Goal: Task Accomplishment & Management: Complete application form

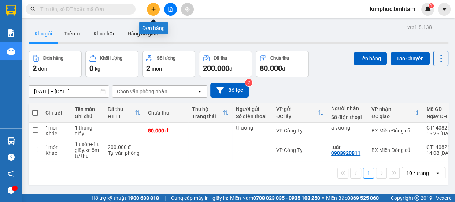
click at [156, 7] on button at bounding box center [153, 9] width 13 height 13
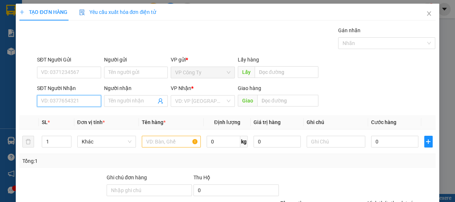
click at [63, 103] on input "SĐT Người Nhận" at bounding box center [69, 101] width 64 height 12
type input "0986150764"
click at [68, 114] on div "0986150764 - nga" at bounding box center [68, 116] width 55 height 8
type input "nga"
type input "170.000"
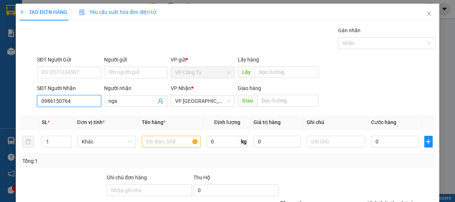
type input "170.000"
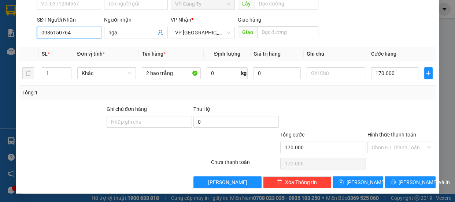
type input "0986150764"
click at [390, 132] on label "Hình thức thanh toán" at bounding box center [392, 135] width 49 height 6
click at [390, 142] on input "Hình thức thanh toán" at bounding box center [399, 147] width 54 height 11
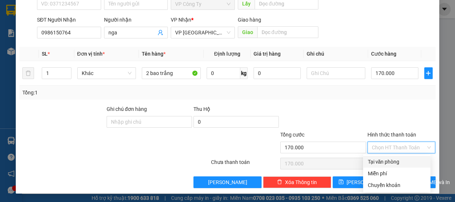
click at [382, 160] on div "Tại văn phòng" at bounding box center [397, 162] width 59 height 8
type input "0"
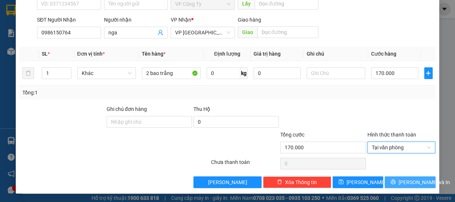
click at [390, 183] on button "[PERSON_NAME] và In" at bounding box center [410, 183] width 51 height 12
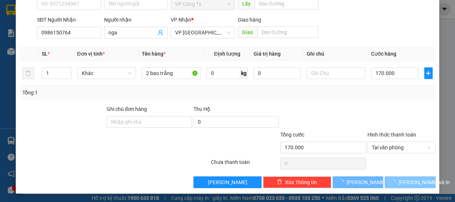
scroll to position [2, 0]
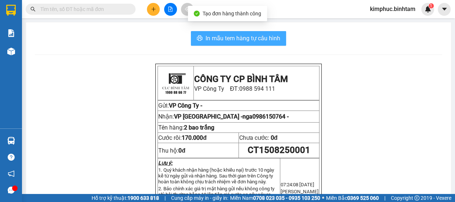
click at [251, 36] on span "In mẫu tem hàng tự cấu hình" at bounding box center [243, 38] width 75 height 9
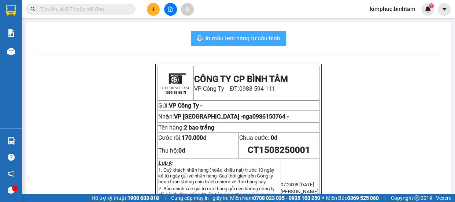
click at [251, 36] on span "In mẫu tem hàng tự cấu hình" at bounding box center [243, 38] width 75 height 9
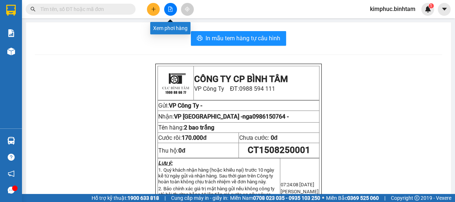
drag, startPoint x: 173, startPoint y: 7, endPoint x: 176, endPoint y: 19, distance: 11.7
click at [173, 7] on button at bounding box center [170, 9] width 13 height 13
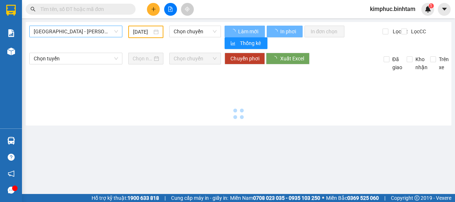
click at [79, 33] on span "[GEOGRAPHIC_DATA] - [PERSON_NAME][GEOGRAPHIC_DATA][PERSON_NAME]" at bounding box center [76, 31] width 84 height 11
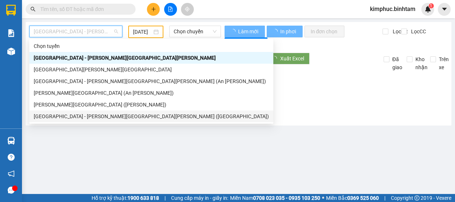
type input "[DATE]"
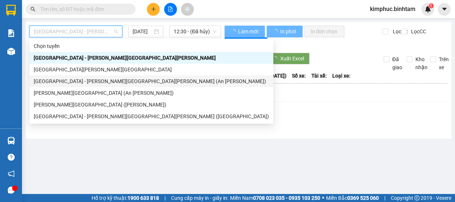
click at [82, 82] on div "[GEOGRAPHIC_DATA] - [PERSON_NAME][GEOGRAPHIC_DATA][PERSON_NAME] (An [PERSON_NAM…" at bounding box center [151, 81] width 235 height 8
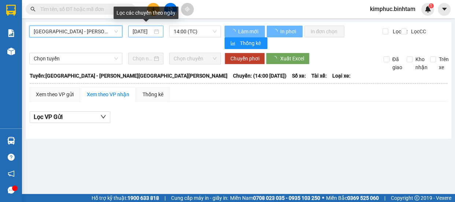
click at [145, 33] on input "[DATE]" at bounding box center [143, 32] width 20 height 8
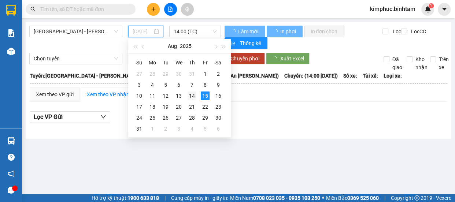
click at [190, 96] on div "14" at bounding box center [192, 96] width 9 height 9
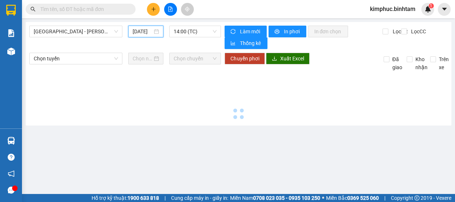
type input "[DATE]"
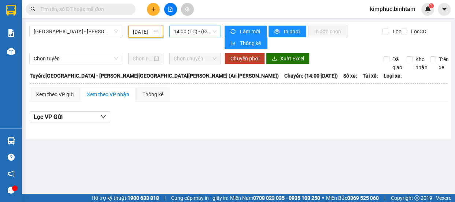
click at [198, 31] on span "14:00 (TC) - (Đã hủy)" at bounding box center [195, 31] width 43 height 11
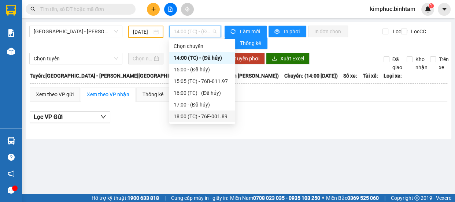
click at [210, 113] on div "18:00 (TC) - 76F-001.89" at bounding box center [202, 117] width 57 height 8
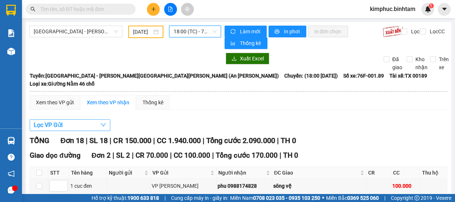
click at [64, 120] on button "Lọc VP Gửi" at bounding box center [70, 126] width 81 height 12
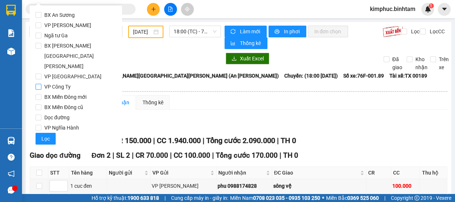
click at [39, 84] on input "VP Công Ty" at bounding box center [39, 87] width 6 height 6
checkbox input "false"
click at [40, 16] on input "BX An Sương" at bounding box center [39, 15] width 6 height 6
checkbox input "true"
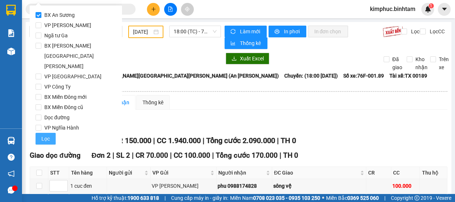
click at [44, 135] on span "Lọc" at bounding box center [45, 139] width 8 height 8
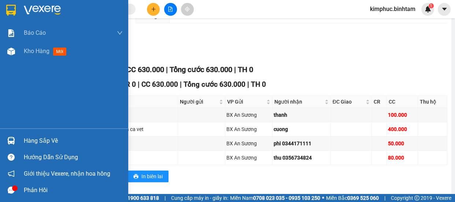
scroll to position [53, 0]
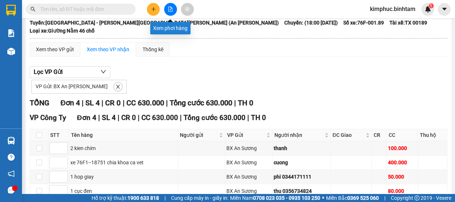
click at [171, 10] on icon "file-add" at bounding box center [171, 9] width 4 height 5
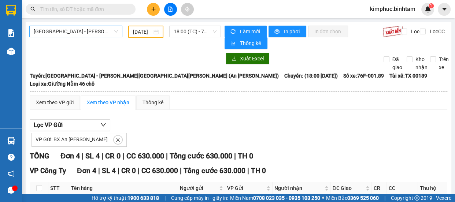
click at [70, 30] on span "[GEOGRAPHIC_DATA] - [PERSON_NAME][GEOGRAPHIC_DATA][PERSON_NAME] (An [PERSON_NAM…" at bounding box center [76, 31] width 84 height 11
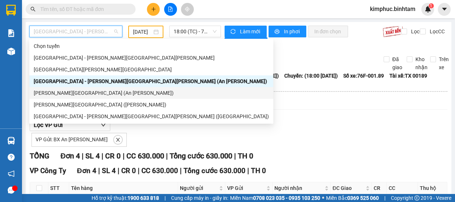
click at [69, 95] on div "[PERSON_NAME][GEOGRAPHIC_DATA] (An [PERSON_NAME])" at bounding box center [151, 93] width 235 height 8
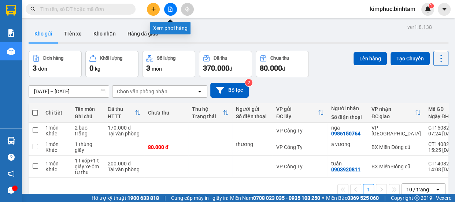
click at [169, 10] on icon "file-add" at bounding box center [170, 9] width 5 height 5
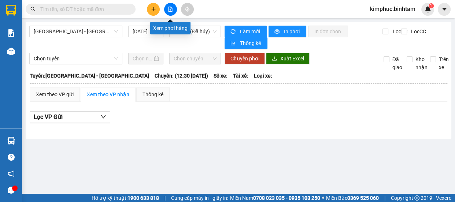
click at [169, 10] on icon "file-add" at bounding box center [171, 9] width 4 height 5
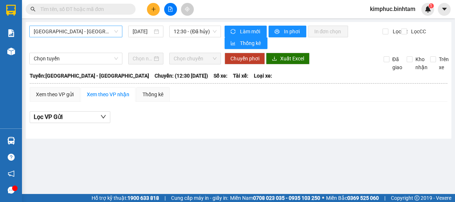
click at [75, 33] on span "[GEOGRAPHIC_DATA] - [PERSON_NAME][GEOGRAPHIC_DATA][PERSON_NAME]" at bounding box center [76, 31] width 84 height 11
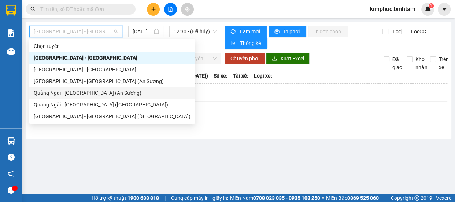
click at [87, 95] on div "[PERSON_NAME][GEOGRAPHIC_DATA] (An [PERSON_NAME])" at bounding box center [112, 93] width 157 height 8
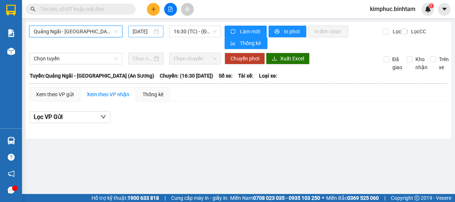
click at [155, 30] on div "[DATE]" at bounding box center [146, 32] width 26 height 8
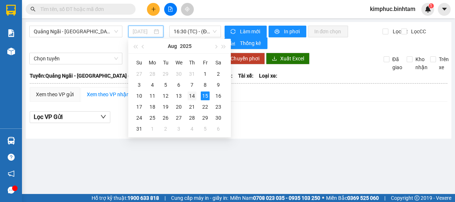
click at [192, 99] on div "14" at bounding box center [192, 96] width 9 height 9
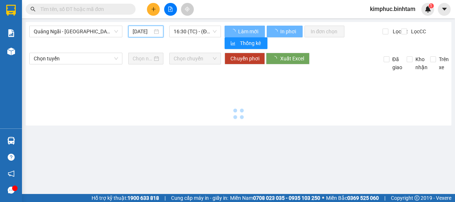
type input "[DATE]"
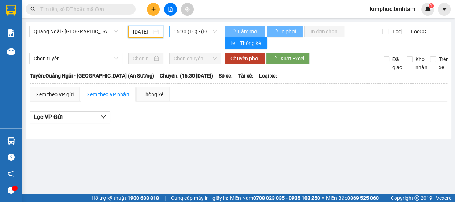
click at [197, 32] on span "16:30 (TC) - (Đã hủy)" at bounding box center [195, 31] width 43 height 11
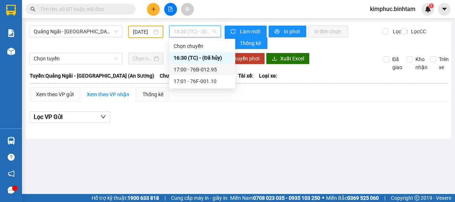
click at [209, 71] on div "17:00 - 76B-012.95" at bounding box center [202, 70] width 57 height 8
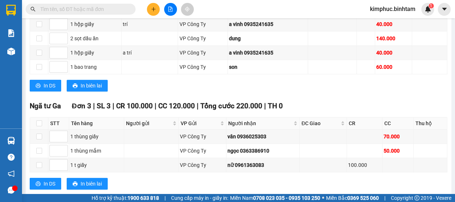
scroll to position [281, 0]
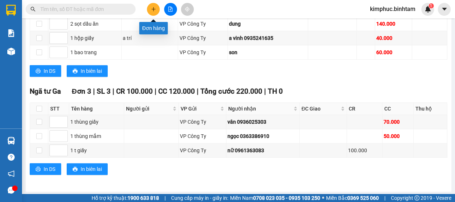
click at [155, 7] on icon "plus" at bounding box center [153, 9] width 5 height 5
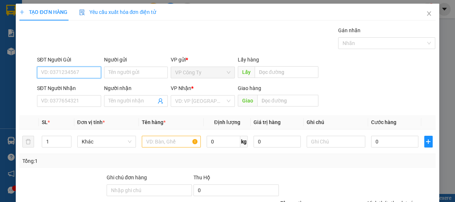
click at [79, 71] on input "SĐT Người Gửi" at bounding box center [69, 73] width 64 height 12
type input "0773822994"
click at [82, 71] on input "0773822994" at bounding box center [69, 73] width 64 height 12
click at [83, 73] on input "0773822994" at bounding box center [69, 73] width 64 height 12
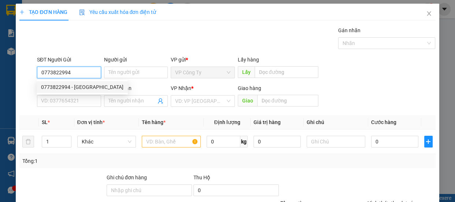
click at [86, 85] on div "0773822994 - huy" at bounding box center [82, 87] width 83 height 8
type input "huy"
type input "0773822994"
type input "huy"
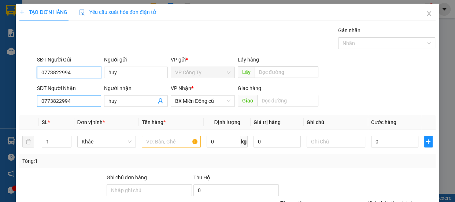
type input "100.000"
type input "0773822994"
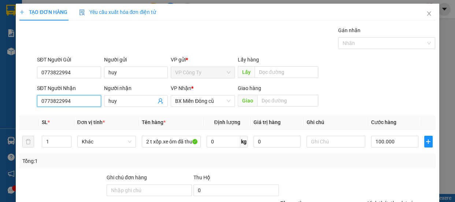
click at [76, 100] on input "0773822994" at bounding box center [69, 101] width 64 height 12
type input "0"
click at [79, 100] on input "0908487997" at bounding box center [69, 101] width 64 height 12
click at [79, 102] on input "0908487997" at bounding box center [69, 101] width 64 height 12
type input "0908487997"
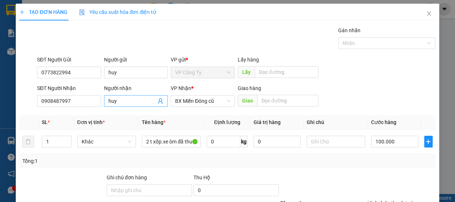
click at [118, 102] on input "huy" at bounding box center [133, 101] width 48 height 8
type input "h"
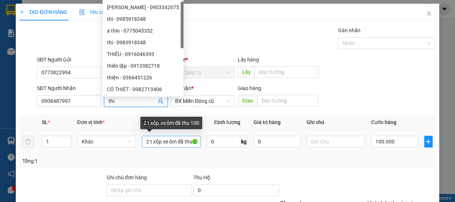
type input "thi"
click at [161, 141] on input "2 t xốp.xe ôm đã thu 100" at bounding box center [171, 142] width 59 height 12
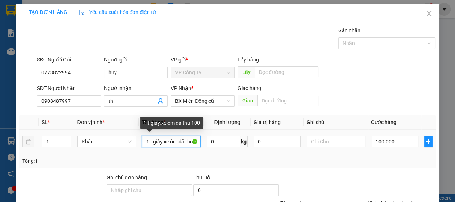
click at [190, 143] on input "1 t giấy.xe ôm đã thu 100" at bounding box center [171, 142] width 59 height 12
click at [194, 142] on input "1 t giấy.xe ôm đãu 100" at bounding box center [171, 142] width 59 height 12
click at [190, 143] on input "1 t giấy.xe ôm đã0" at bounding box center [171, 142] width 59 height 12
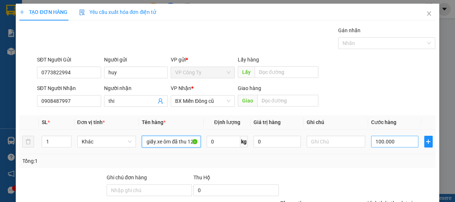
type input "1 t giấy.xe ôm đã thu 120"
click at [377, 139] on input "100.000" at bounding box center [395, 142] width 47 height 12
type input "10.000"
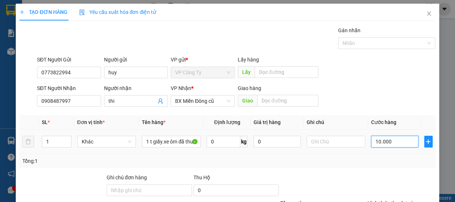
type input "10.000"
type input "150.000"
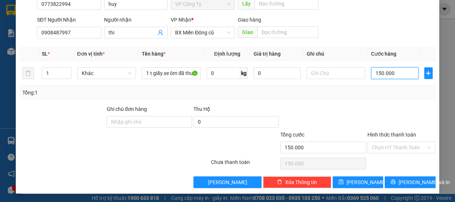
type input "150.000"
click at [380, 132] on label "Hình thức thanh toán" at bounding box center [392, 135] width 49 height 6
click at [380, 142] on input "Hình thức thanh toán" at bounding box center [399, 147] width 54 height 11
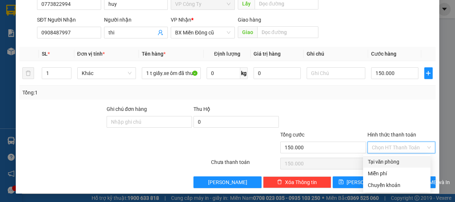
click at [380, 161] on div "Tại văn phòng" at bounding box center [397, 162] width 59 height 8
type input "0"
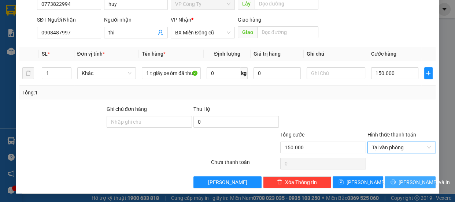
click at [393, 180] on icon "printer" at bounding box center [393, 182] width 5 height 5
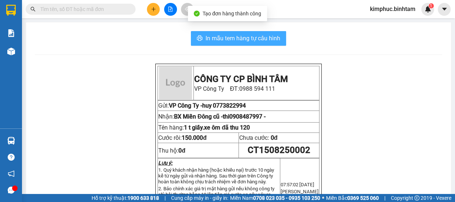
drag, startPoint x: 250, startPoint y: 34, endPoint x: 248, endPoint y: 38, distance: 4.3
click at [248, 38] on button "In mẫu tem hàng tự cấu hình" at bounding box center [238, 38] width 95 height 15
click at [249, 40] on span "In mẫu tem hàng tự cấu hình" at bounding box center [243, 38] width 75 height 9
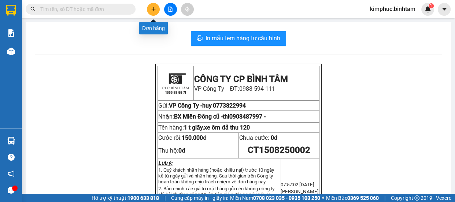
click at [160, 6] on div at bounding box center [170, 9] width 55 height 13
click at [154, 9] on icon "plus" at bounding box center [153, 9] width 4 height 0
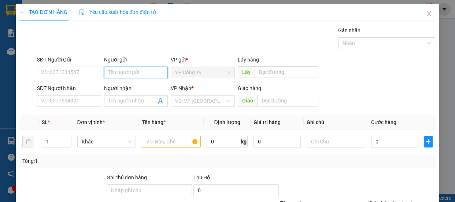
click at [115, 76] on input "Người gửi" at bounding box center [136, 73] width 64 height 12
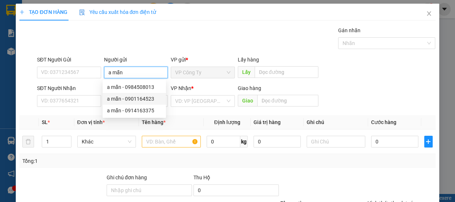
type input "a mẫn"
click at [204, 33] on div "Gán nhãn Nhãn" at bounding box center [237, 39] width 402 height 26
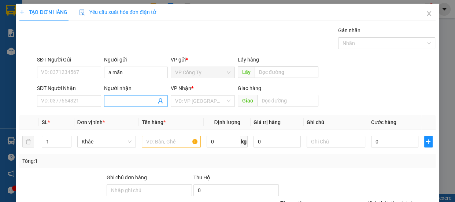
click at [114, 102] on input "Người nhận" at bounding box center [133, 101] width 48 height 8
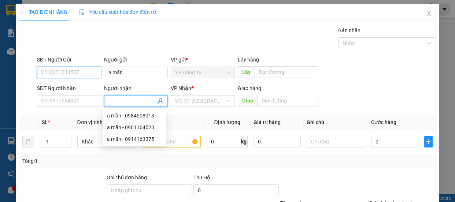
click at [72, 74] on input "SĐT Người Gửi" at bounding box center [69, 73] width 64 height 12
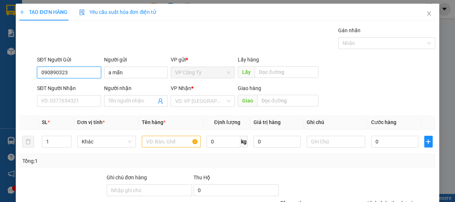
type input "0908903237"
click at [82, 72] on input "0908903237" at bounding box center [69, 73] width 64 height 12
click at [85, 85] on div "0908903237 - vân mẫn" at bounding box center [77, 87] width 72 height 8
type input "vân mẫn"
type input "0977878099"
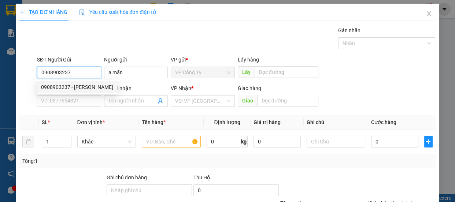
type input "dợt"
type input "100.000"
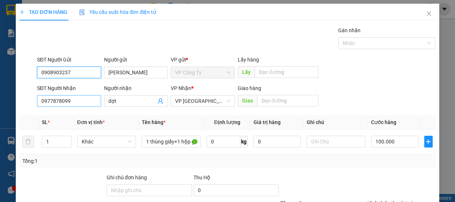
type input "0908903237"
click at [80, 102] on input "0977878099" at bounding box center [69, 101] width 64 height 12
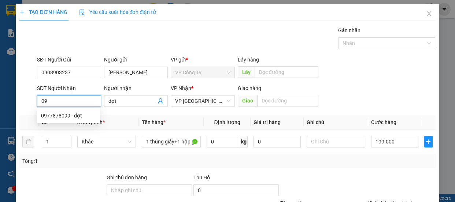
type input "0"
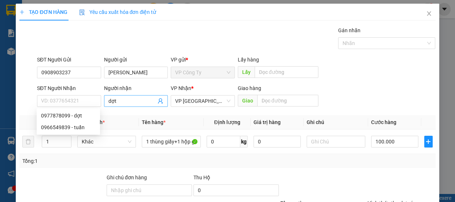
click at [120, 102] on input "dợt" at bounding box center [133, 101] width 48 height 8
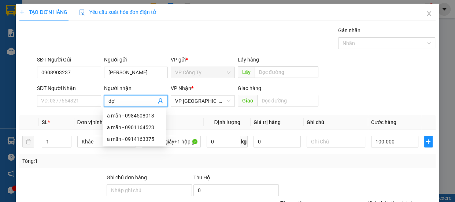
type input "d"
click at [90, 101] on input "SĐT Người Nhận" at bounding box center [69, 101] width 64 height 12
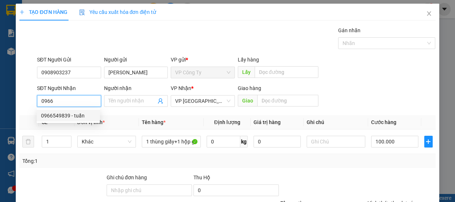
click at [82, 114] on div "0966549839 - tuấn" at bounding box center [68, 116] width 55 height 8
type input "0966549839"
type input "tuấn"
type input "an sương"
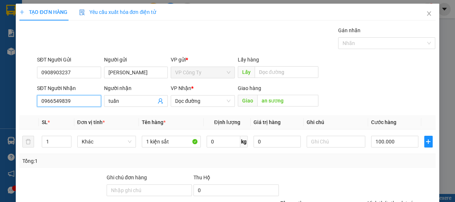
click at [78, 100] on input "0966549839" at bounding box center [69, 101] width 64 height 12
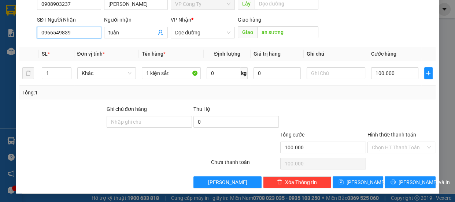
type input "0966549839"
click at [385, 132] on label "Hình thức thanh toán" at bounding box center [392, 135] width 49 height 6
click at [385, 142] on input "Hình thức thanh toán" at bounding box center [399, 147] width 54 height 11
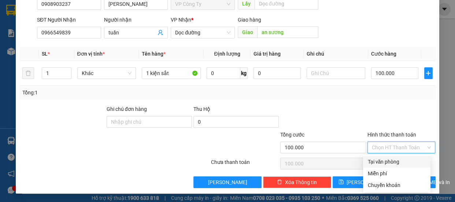
click at [386, 163] on div "Tại văn phòng" at bounding box center [397, 162] width 59 height 8
type input "0"
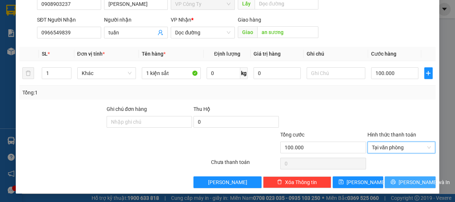
click at [396, 186] on button "[PERSON_NAME] và In" at bounding box center [410, 183] width 51 height 12
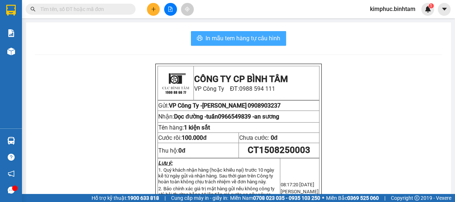
click at [237, 39] on span "In mẫu tem hàng tự cấu hình" at bounding box center [243, 38] width 75 height 9
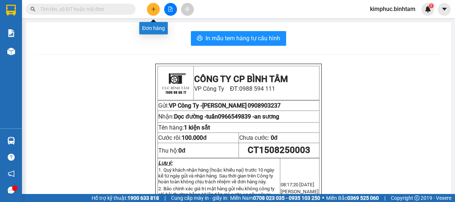
click at [153, 15] on div "Kết quả tìm kiếm ( 0 ) Bộ lọc No Data kimphuc.binhtam 1" at bounding box center [227, 9] width 455 height 18
click at [156, 8] on icon "plus" at bounding box center [153, 9] width 5 height 5
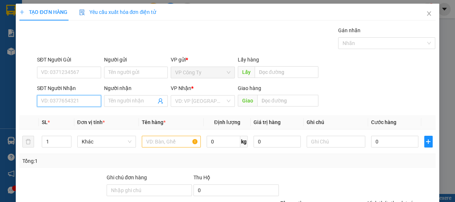
click at [73, 99] on input "SĐT Người Nhận" at bounding box center [69, 101] width 64 height 12
click at [80, 103] on input "0944637519" at bounding box center [69, 101] width 64 height 12
click at [81, 103] on input "0944637519" at bounding box center [69, 101] width 64 height 12
type input "0944637519"
click at [120, 100] on input "Người nhận" at bounding box center [133, 101] width 48 height 8
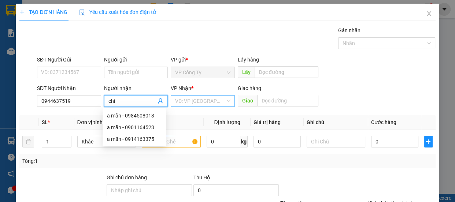
type input "chi"
click at [191, 101] on input "search" at bounding box center [200, 101] width 50 height 11
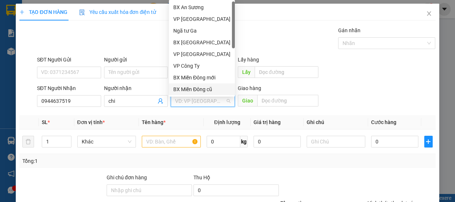
click at [197, 88] on div "BX Miền Đông cũ" at bounding box center [201, 89] width 57 height 8
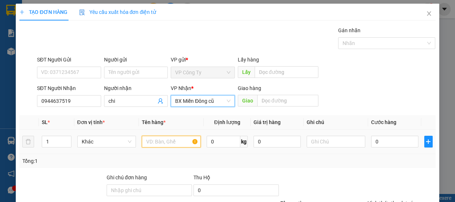
click at [168, 146] on input "text" at bounding box center [171, 142] width 59 height 12
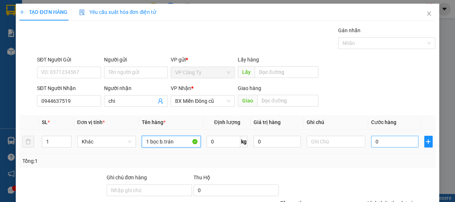
type input "1 bọc b.trán"
click at [372, 139] on input "0" at bounding box center [395, 142] width 47 height 12
type input "4"
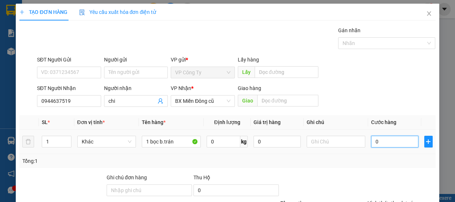
type input "4"
type input "40"
type input "400"
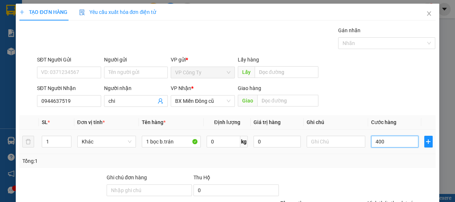
type input "400"
type input "4.000"
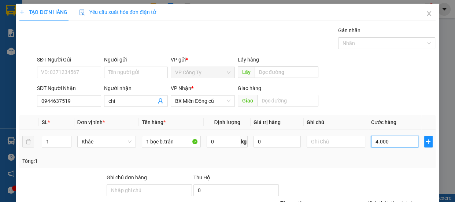
type input "40.009"
type input "4.000"
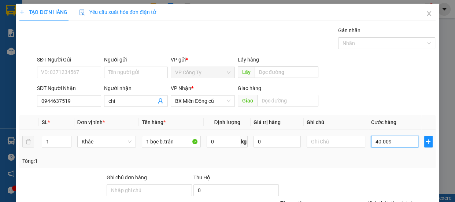
type input "4.000"
type input "40.000"
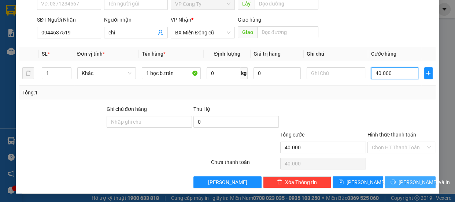
type input "40.000"
click at [402, 181] on span "[PERSON_NAME] và In" at bounding box center [424, 183] width 51 height 8
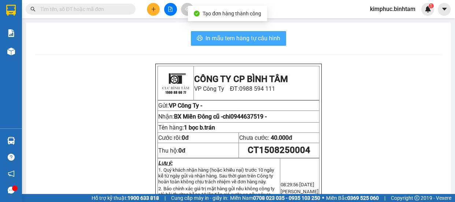
click at [242, 37] on span "In mẫu tem hàng tự cấu hình" at bounding box center [243, 38] width 75 height 9
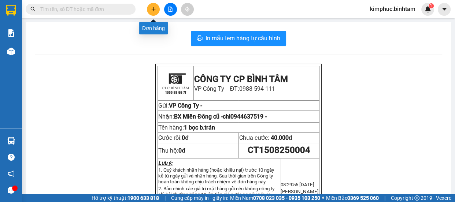
click at [154, 9] on icon "plus" at bounding box center [153, 9] width 4 height 0
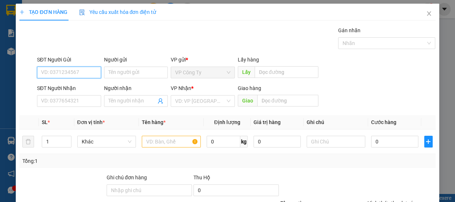
click at [78, 73] on input "SĐT Người Gửi" at bounding box center [69, 73] width 64 height 12
type input "0377824395"
click at [80, 74] on input "0377824395" at bounding box center [69, 73] width 64 height 12
click at [80, 75] on input "0377824395" at bounding box center [69, 73] width 64 height 12
click at [72, 88] on div "0377824395 - nhơn" at bounding box center [68, 87] width 55 height 8
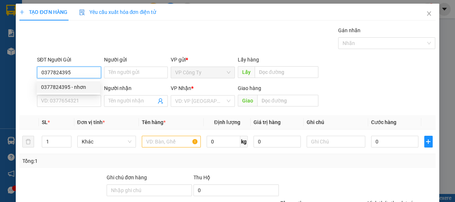
type input "nhơn"
type input "0981981857"
type input "đảm"
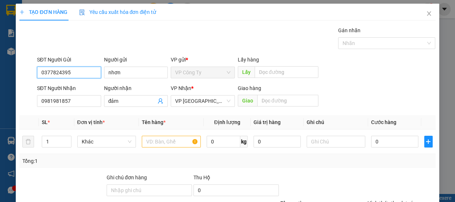
type input "720.000"
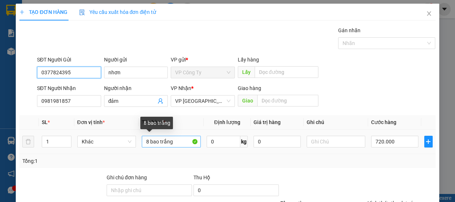
type input "0377824395"
click at [178, 143] on input "8 bao trắng" at bounding box center [171, 142] width 59 height 12
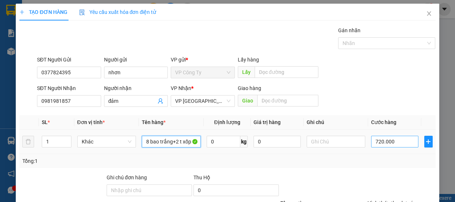
type input "8 bao trắng+2 t xốp"
click at [376, 142] on input "720.000" at bounding box center [395, 142] width 47 height 12
click at [376, 144] on input "720.000" at bounding box center [395, 142] width 47 height 12
type input "70.000"
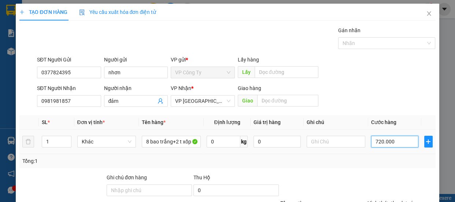
type input "70.000"
type input "0"
type input "0.000"
type input "80.000"
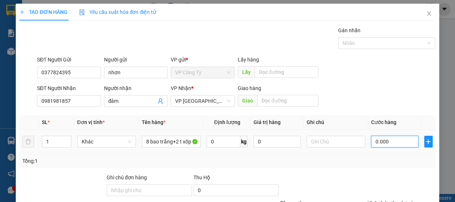
type input "80.000"
type input "850.000"
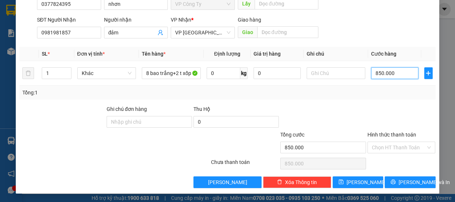
type input "850.000"
click at [383, 132] on label "Hình thức thanh toán" at bounding box center [392, 135] width 49 height 6
click at [383, 142] on input "Hình thức thanh toán" at bounding box center [399, 147] width 54 height 11
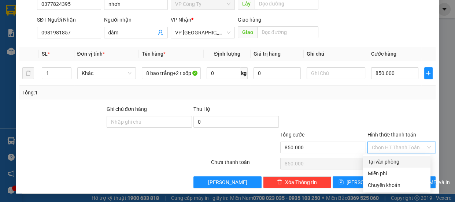
click at [391, 94] on div "Tổng: 1" at bounding box center [227, 93] width 410 height 8
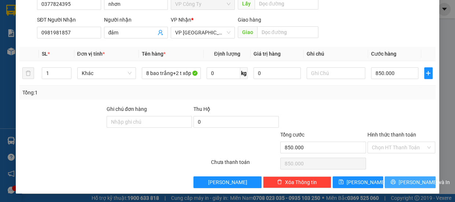
click at [402, 182] on span "[PERSON_NAME] và In" at bounding box center [424, 183] width 51 height 8
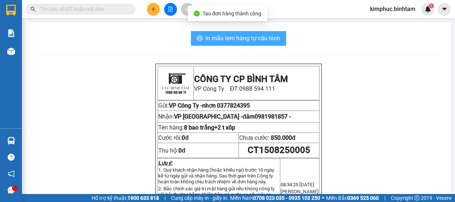
click at [257, 41] on span "In mẫu tem hàng tự cấu hình" at bounding box center [243, 38] width 75 height 9
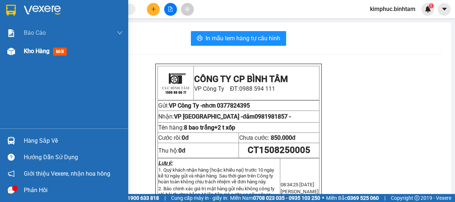
click at [37, 54] on span "Kho hàng" at bounding box center [37, 51] width 26 height 7
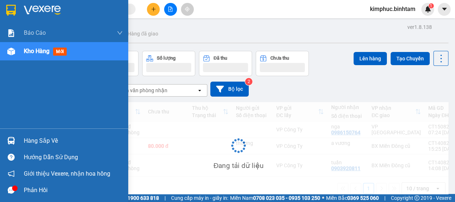
click at [37, 55] on span "Kho hàng" at bounding box center [37, 51] width 26 height 7
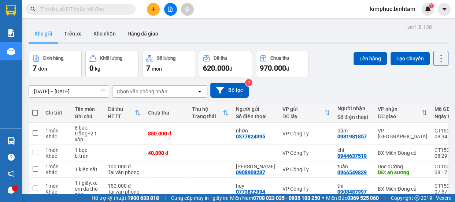
scroll to position [94, 0]
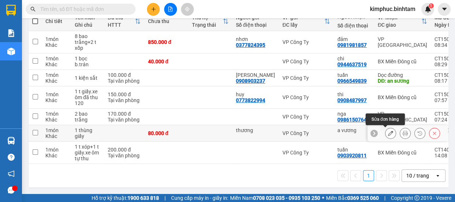
click at [388, 131] on icon at bounding box center [390, 133] width 5 height 5
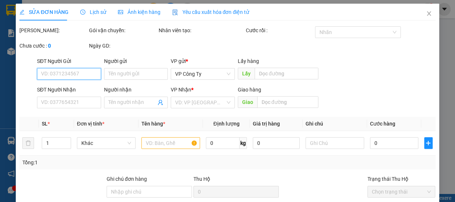
type input "thương"
type input "a vương"
type input "80.000"
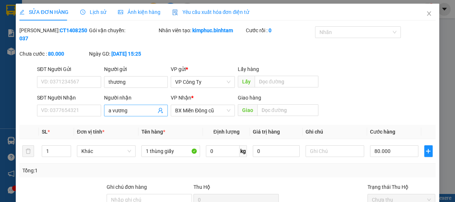
click at [147, 110] on input "a vương" at bounding box center [133, 111] width 48 height 8
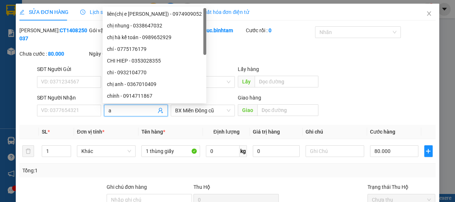
type input "a"
type input "0877"
click at [85, 111] on input "SĐT Người Nhận" at bounding box center [69, 111] width 64 height 12
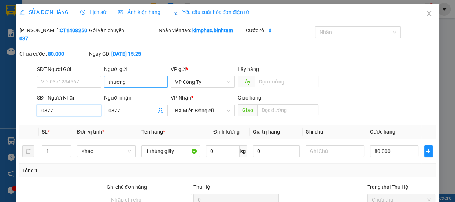
type input "0877"
click at [131, 78] on input "thương" at bounding box center [136, 82] width 64 height 12
type input "t"
type input "8"
click at [65, 109] on input "0877" at bounding box center [69, 111] width 64 height 12
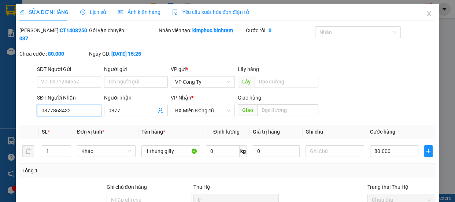
click at [78, 112] on input "0877863432" at bounding box center [69, 111] width 64 height 12
type input "0877863432"
click at [128, 110] on input "0877" at bounding box center [133, 111] width 48 height 8
type input "0"
click at [129, 110] on input "Người nhận" at bounding box center [133, 111] width 48 height 8
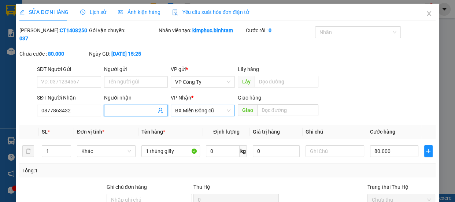
click at [186, 110] on span "BX Miền Đông cũ" at bounding box center [202, 110] width 55 height 11
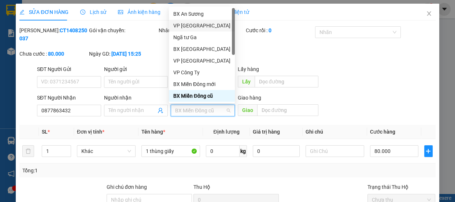
click at [182, 25] on div "VP [PERSON_NAME]" at bounding box center [201, 26] width 57 height 8
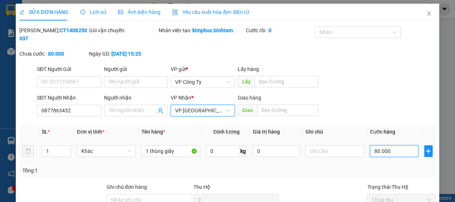
click at [372, 151] on input "80.000" at bounding box center [394, 152] width 48 height 12
type input "0"
type input "10.000"
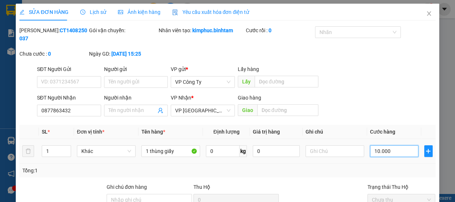
type input "10.000"
type input "100.000"
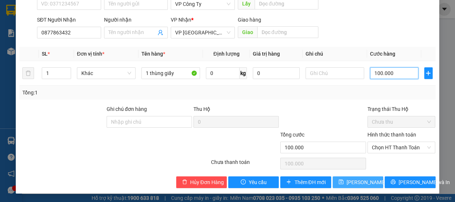
type input "100.000"
click at [363, 183] on span "Lưu thay đổi" at bounding box center [376, 183] width 59 height 8
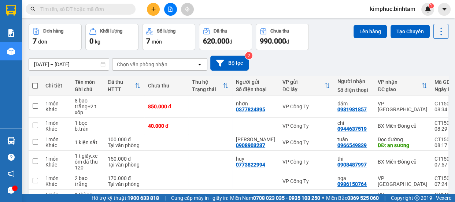
scroll to position [61, 0]
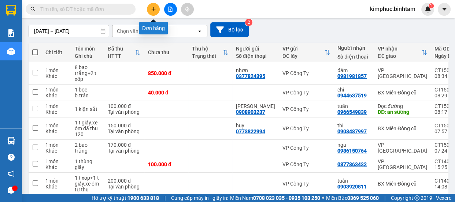
click at [152, 13] on button at bounding box center [153, 9] width 13 height 13
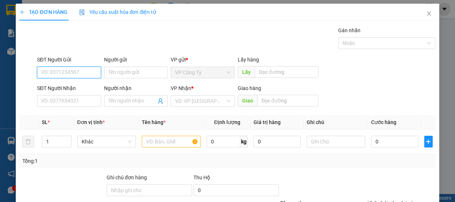
click at [77, 73] on input "SĐT Người Gửi" at bounding box center [69, 73] width 64 height 12
type input "0936386046"
click at [81, 77] on input "0936386046" at bounding box center [69, 73] width 64 height 12
click at [81, 87] on div "0936386046 - liên" at bounding box center [68, 87] width 55 height 8
type input "liên"
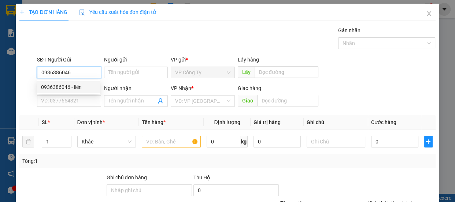
type input "chú lai"
type input "170.000"
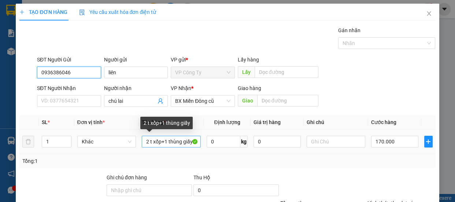
type input "0936386046"
click at [195, 144] on input "2 t xốp+1 thùng giấy" at bounding box center [171, 142] width 59 height 12
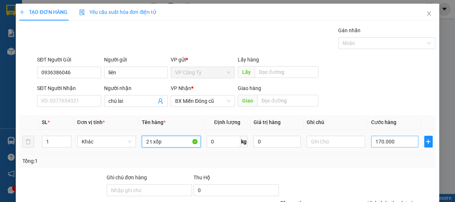
type input "2 t xốp"
click at [376, 140] on input "170.000" at bounding box center [395, 142] width 47 height 12
type input "10.000"
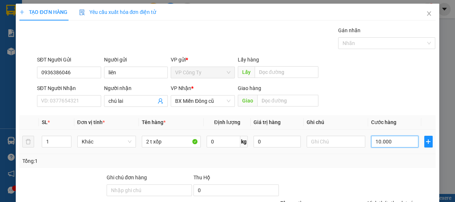
type input "100.000"
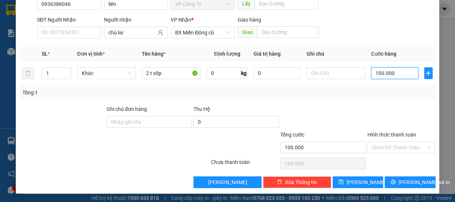
type input "100.000"
click at [378, 134] on label "Hình thức thanh toán" at bounding box center [392, 135] width 49 height 6
click at [378, 142] on input "Hình thức thanh toán" at bounding box center [399, 147] width 54 height 11
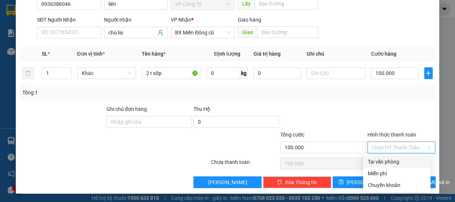
click at [381, 164] on div "Tại văn phòng" at bounding box center [397, 162] width 59 height 8
type input "0"
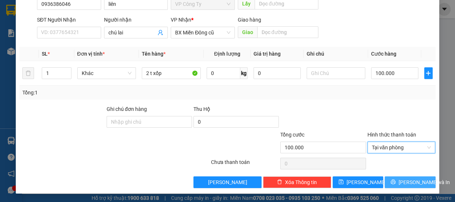
click at [389, 183] on button "[PERSON_NAME] và In" at bounding box center [410, 183] width 51 height 12
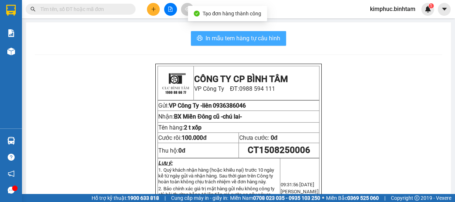
click at [236, 40] on span "In mẫu tem hàng tự cấu hình" at bounding box center [243, 38] width 75 height 9
click at [242, 38] on span "In mẫu tem hàng tự cấu hình" at bounding box center [243, 38] width 75 height 9
